Goal: Task Accomplishment & Management: Use online tool/utility

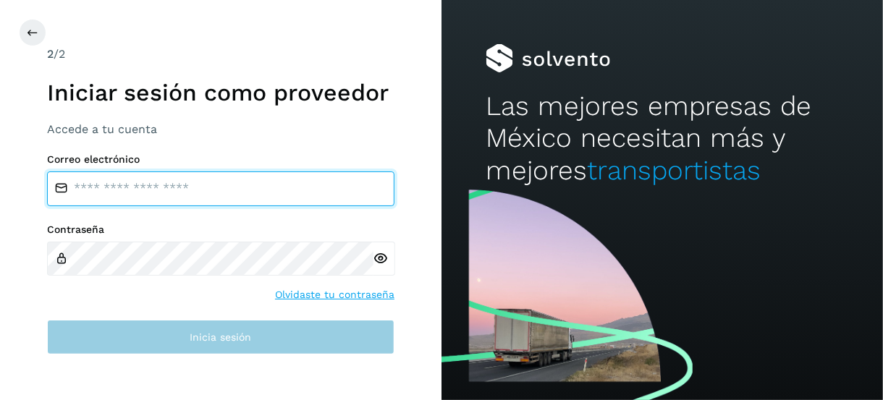
type input "**********"
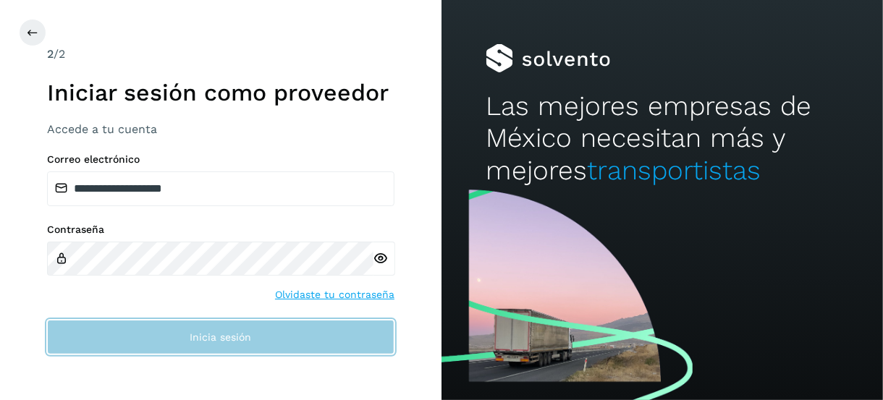
click at [219, 342] on span "Inicia sesión" at bounding box center [221, 337] width 62 height 10
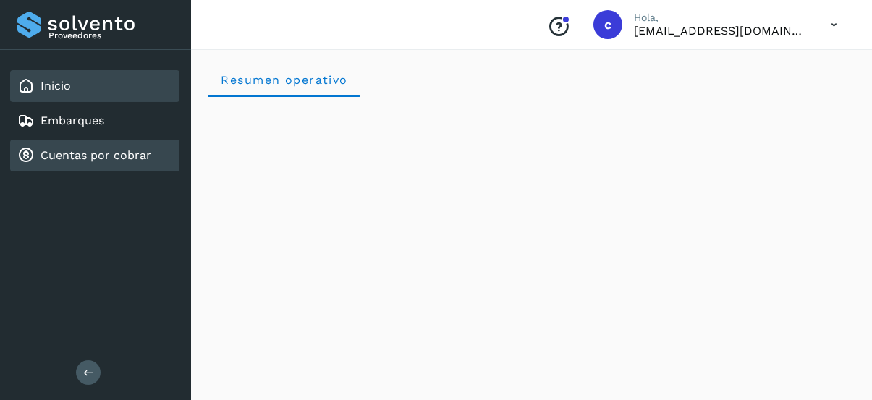
click at [55, 148] on link "Cuentas por cobrar" at bounding box center [96, 155] width 111 height 14
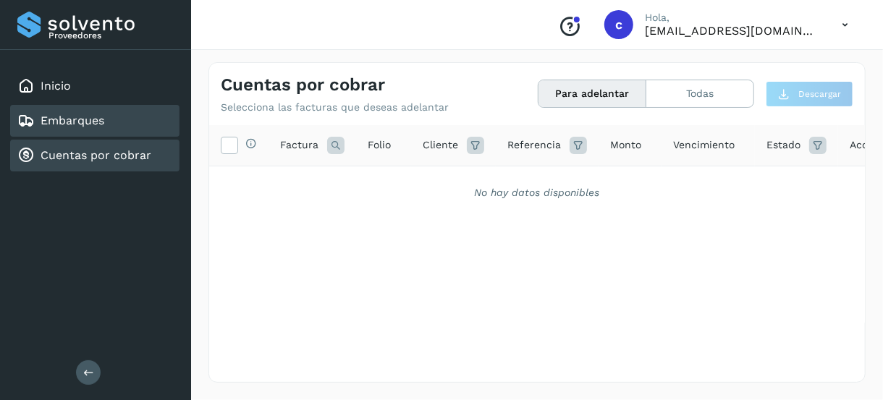
click at [83, 121] on link "Embarques" at bounding box center [73, 121] width 64 height 14
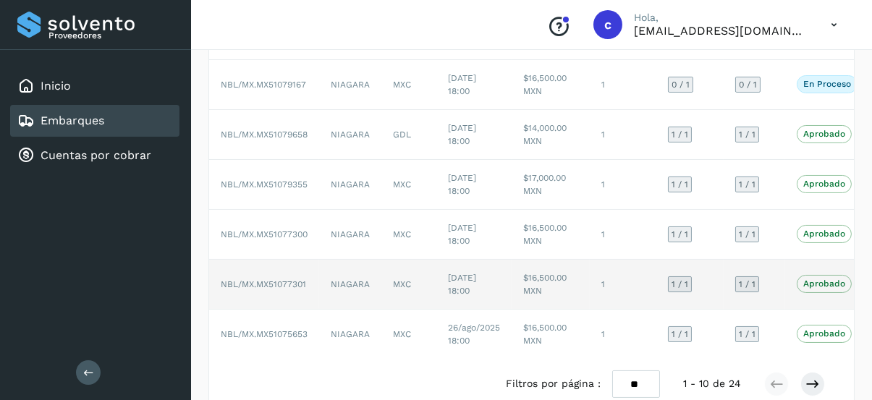
scroll to position [361, 0]
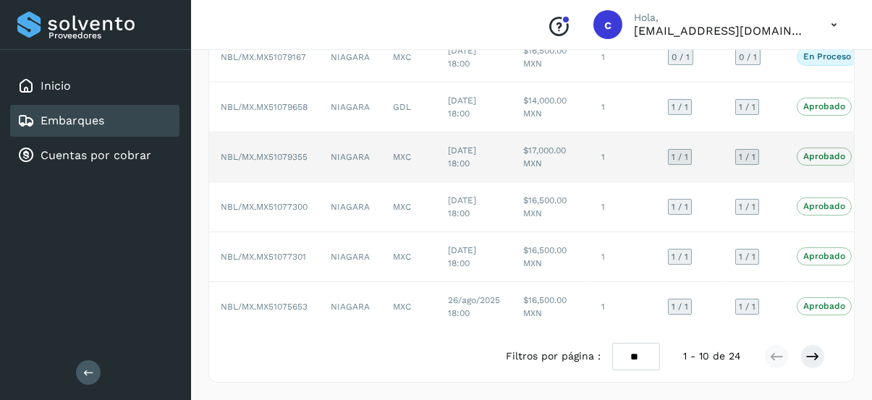
click at [287, 152] on span "NBL/MX.MX51079355" at bounding box center [264, 157] width 87 height 10
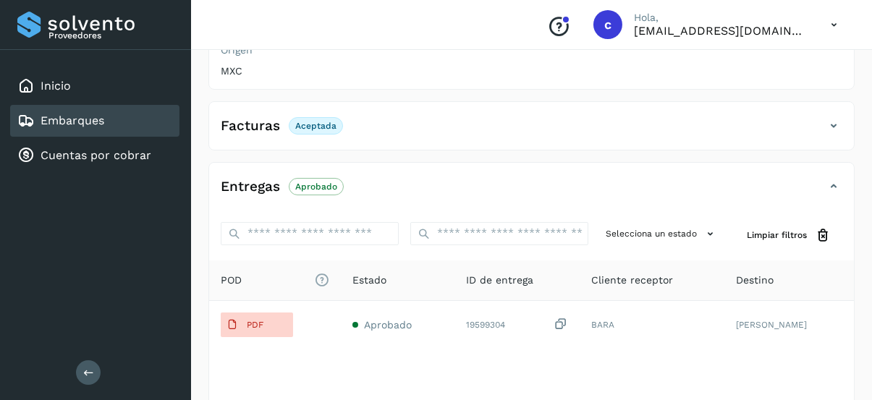
scroll to position [361, 0]
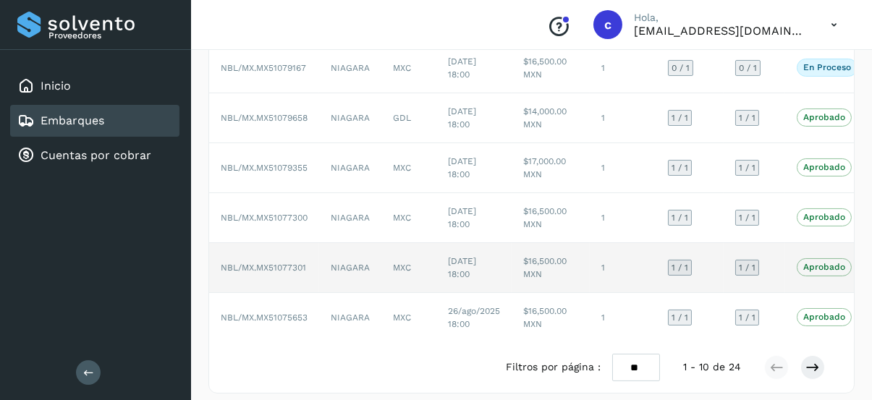
scroll to position [361, 0]
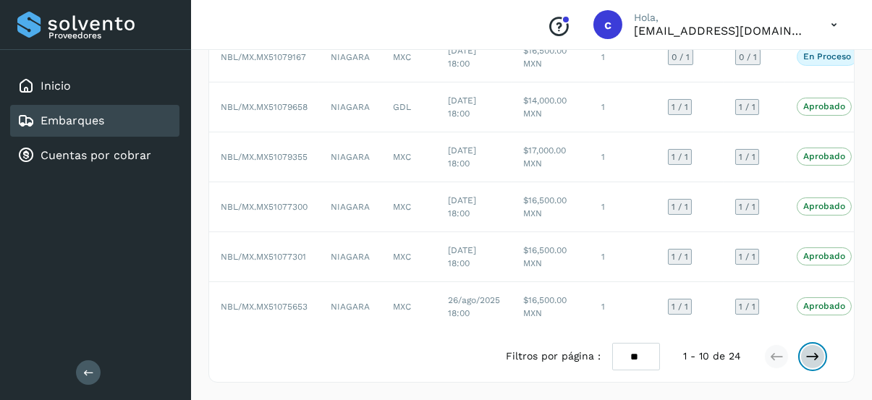
click at [817, 358] on icon at bounding box center [813, 357] width 14 height 14
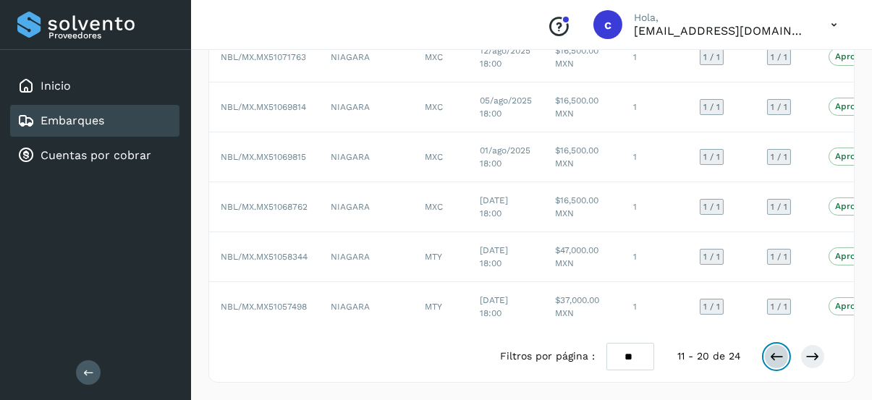
click at [778, 355] on icon at bounding box center [777, 357] width 14 height 14
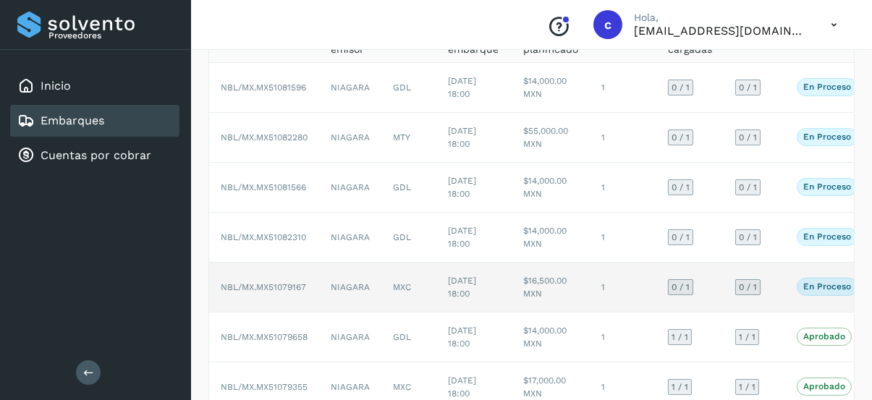
scroll to position [145, 0]
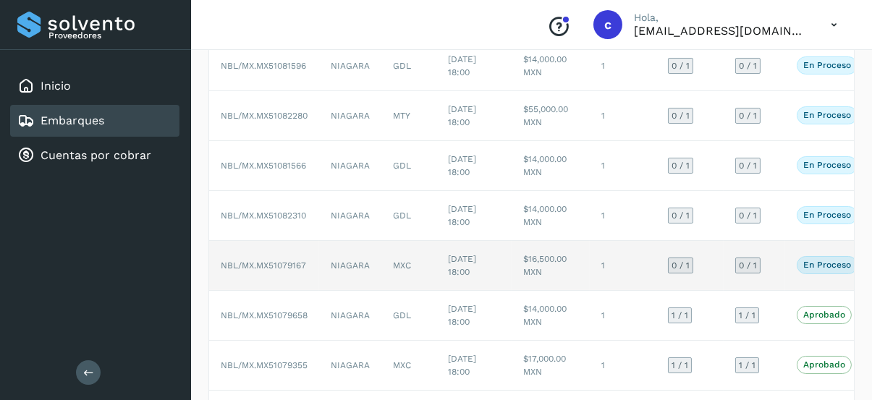
click at [830, 261] on p "En proceso" at bounding box center [828, 265] width 48 height 10
click at [819, 264] on p "En proceso" at bounding box center [828, 265] width 48 height 10
click at [820, 261] on p "En proceso" at bounding box center [828, 265] width 48 height 10
click at [806, 260] on p "En proceso" at bounding box center [828, 265] width 48 height 10
click at [528, 265] on td "$16,500.00 MXN" at bounding box center [551, 266] width 78 height 50
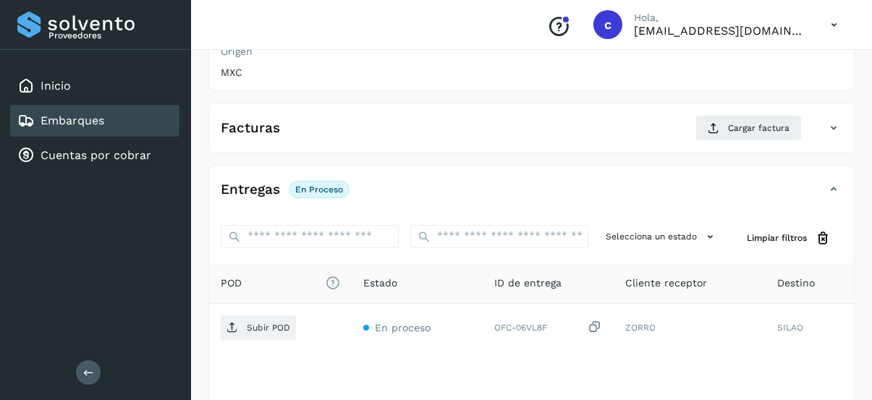
scroll to position [217, 0]
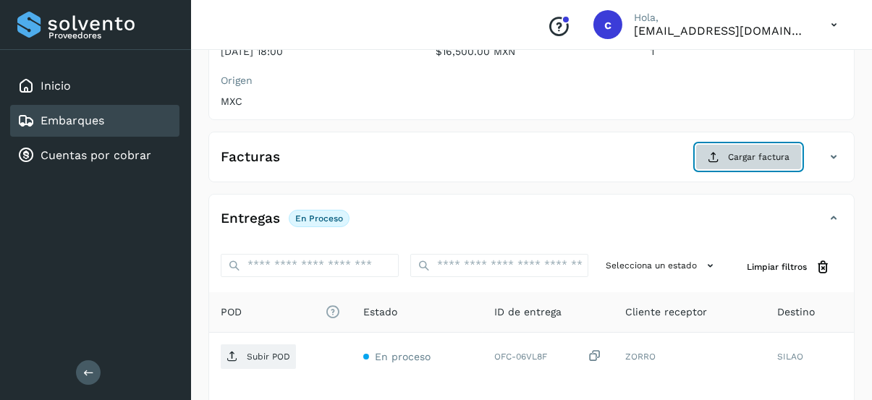
click at [777, 152] on span "Cargar factura" at bounding box center [759, 157] width 62 height 13
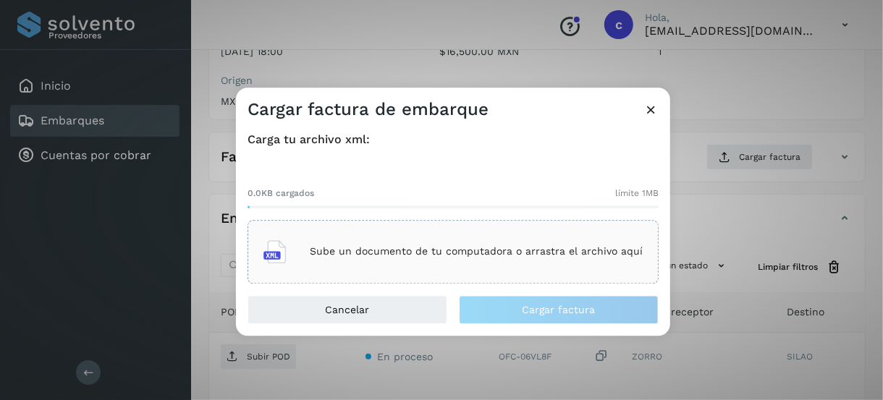
click at [358, 256] on p "Sube un documento de tu computadora o arrastra el archivo aquí" at bounding box center [476, 252] width 333 height 12
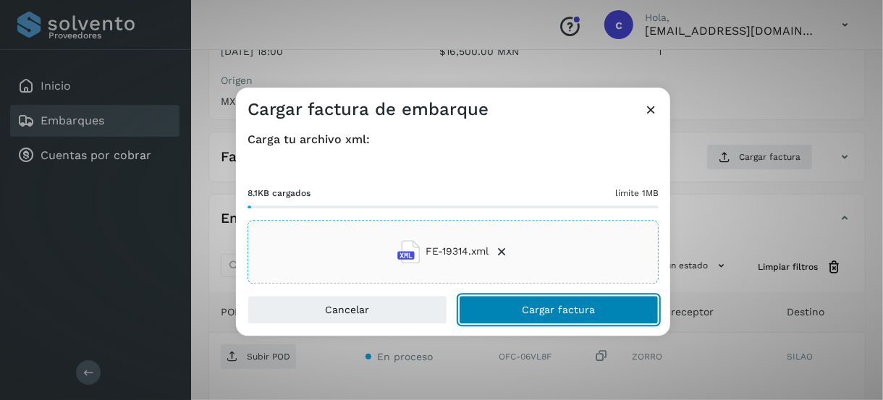
click at [529, 297] on button "Cargar factura" at bounding box center [559, 309] width 200 height 29
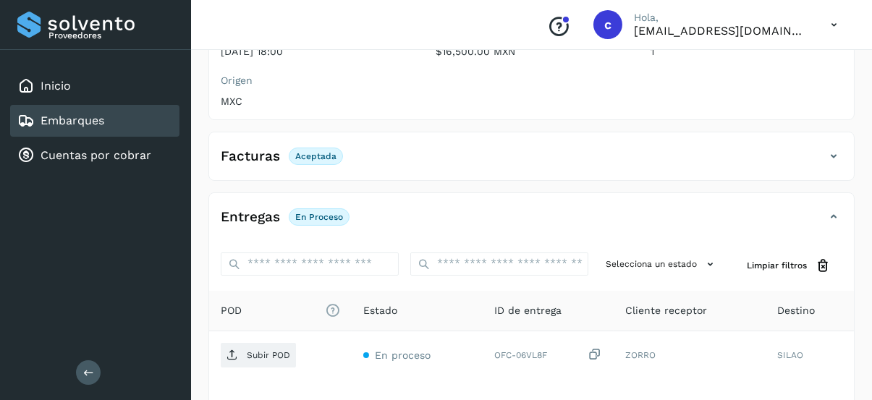
click at [309, 212] on p "En proceso" at bounding box center [319, 217] width 48 height 10
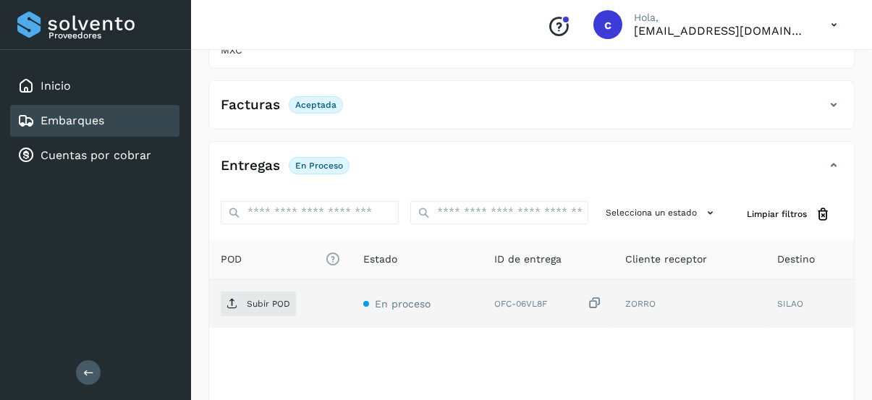
scroll to position [290, 0]
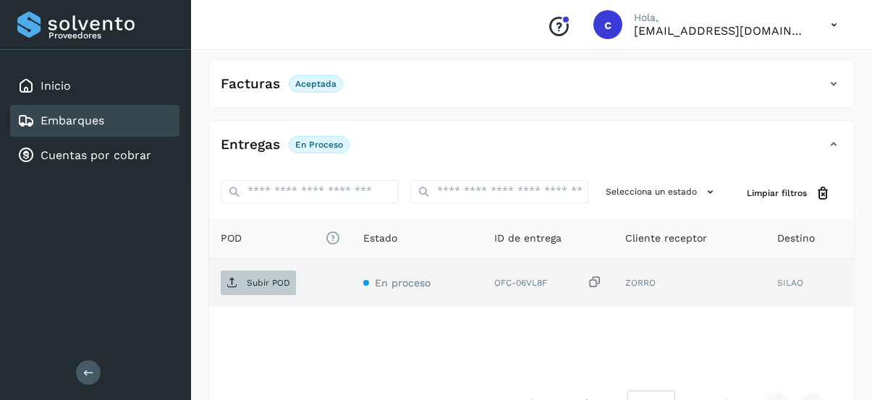
click at [274, 278] on p "Subir POD" at bounding box center [268, 283] width 43 height 10
